Goal: Information Seeking & Learning: Learn about a topic

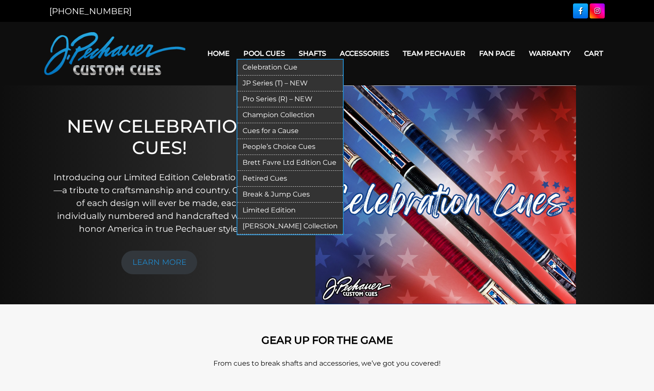
click at [260, 84] on link "JP Series (T) – NEW" at bounding box center [290, 83] width 105 height 16
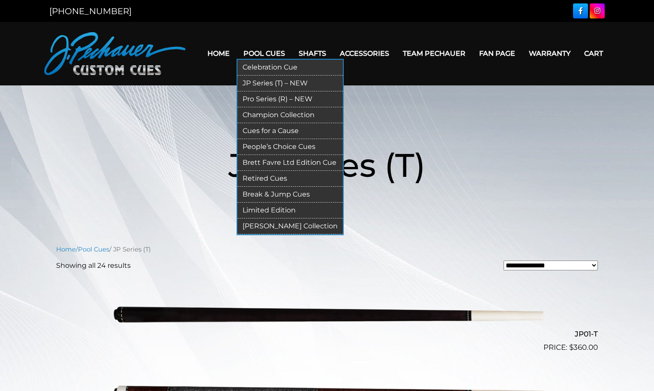
click at [257, 96] on link "Pro Series (R) – NEW" at bounding box center [290, 99] width 105 height 16
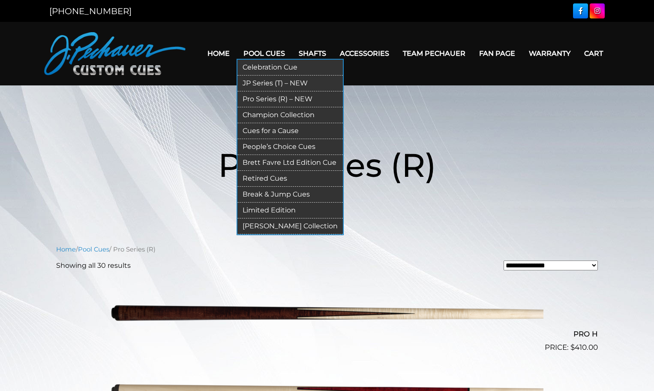
click at [288, 70] on link "Celebration Cue" at bounding box center [290, 68] width 105 height 16
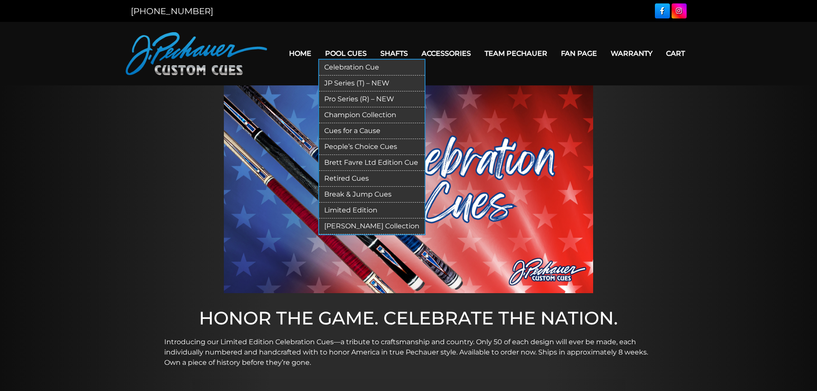
click at [345, 82] on link "JP Series (T) – NEW" at bounding box center [371, 83] width 105 height 16
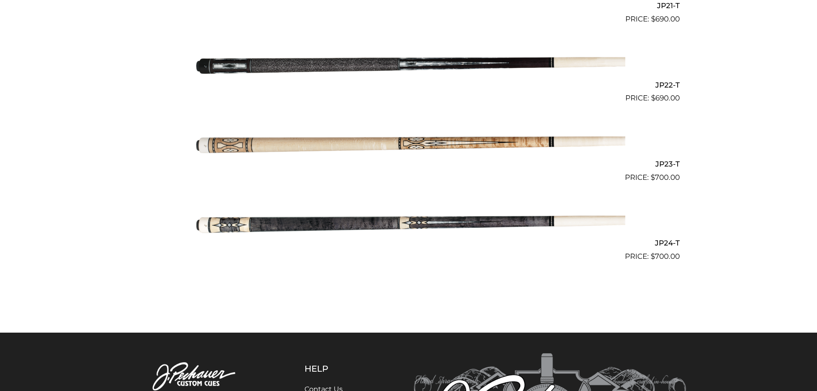
scroll to position [1910, 0]
